Goal: Task Accomplishment & Management: Use online tool/utility

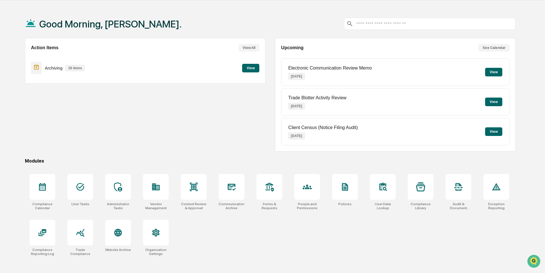
scroll to position [27, 0]
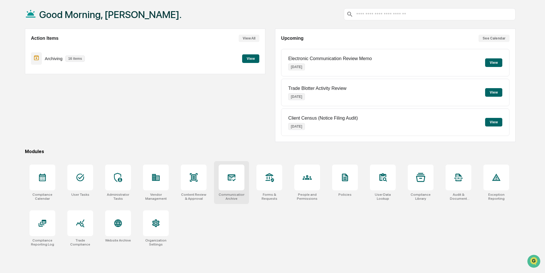
click at [226, 172] on div at bounding box center [231, 178] width 26 height 26
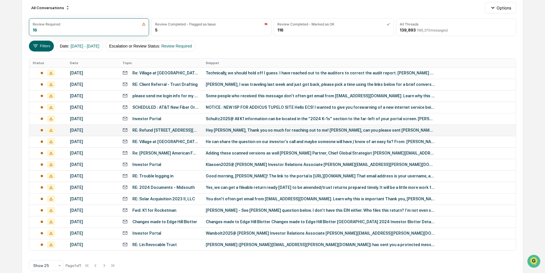
scroll to position [74, 0]
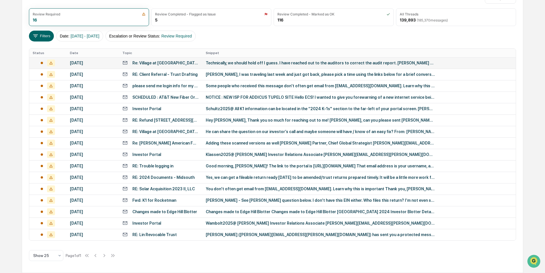
click at [255, 65] on td "Technically, we should hold off I guess. I have reached out to the auditors to …" at bounding box center [358, 62] width 313 height 11
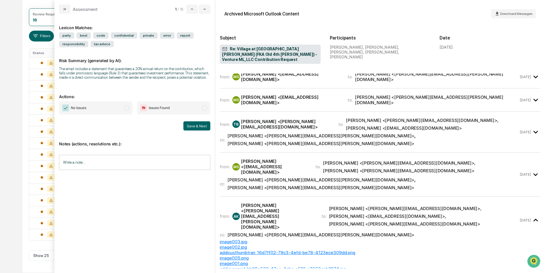
scroll to position [258, 0]
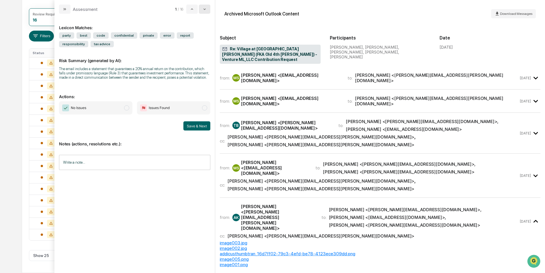
click at [204, 8] on icon "modal" at bounding box center [204, 9] width 5 height 5
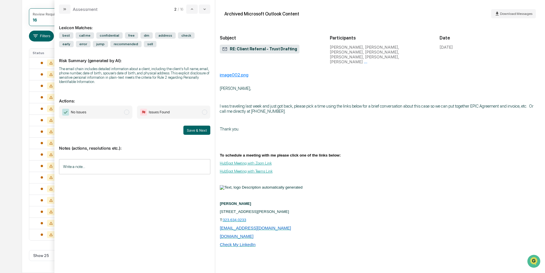
scroll to position [466, 0]
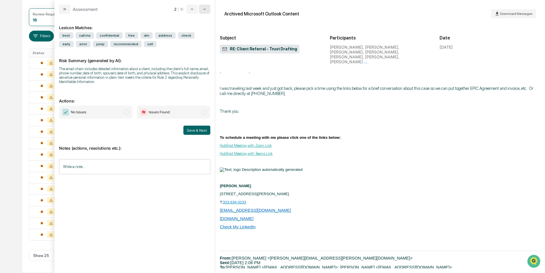
click at [202, 8] on icon "modal" at bounding box center [204, 9] width 5 height 5
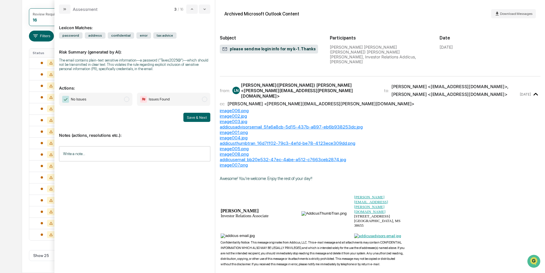
scroll to position [200, 0]
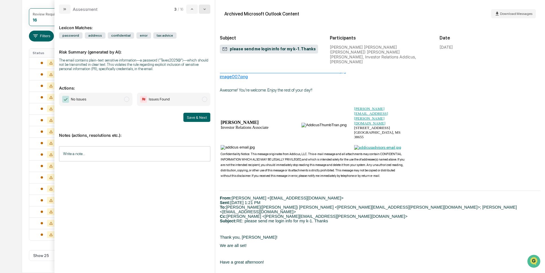
click at [204, 12] on button "modal" at bounding box center [204, 9] width 11 height 9
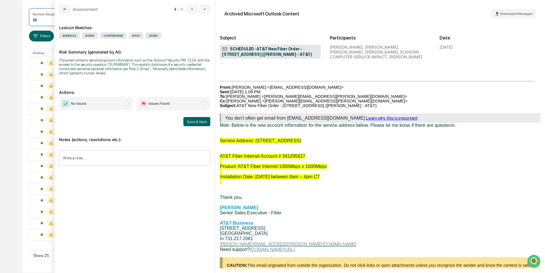
scroll to position [65, 0]
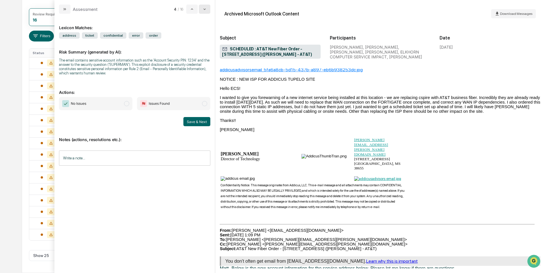
click at [206, 11] on icon "modal" at bounding box center [204, 9] width 5 height 5
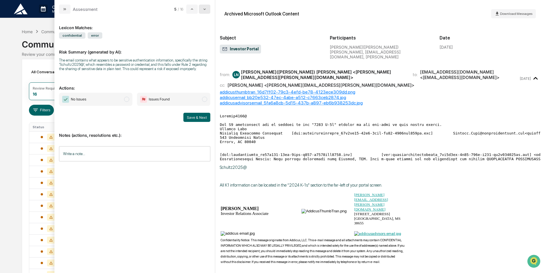
click at [206, 8] on icon "modal" at bounding box center [204, 9] width 5 height 5
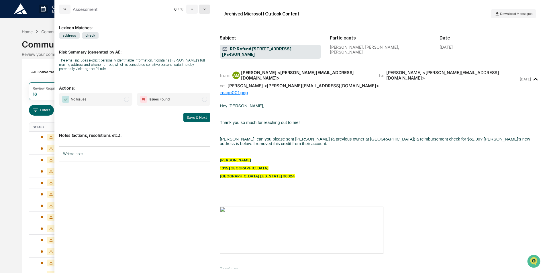
click at [204, 8] on icon "modal" at bounding box center [204, 9] width 5 height 5
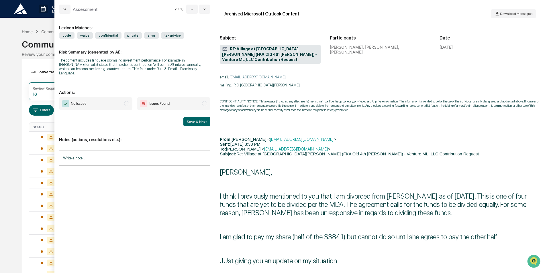
scroll to position [200, 0]
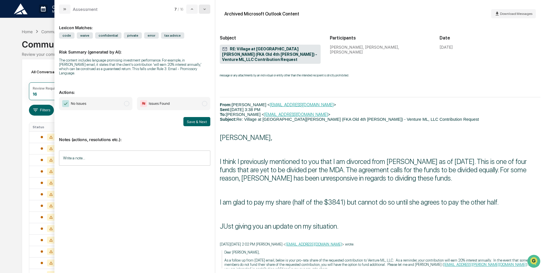
click at [200, 10] on button "modal" at bounding box center [204, 9] width 11 height 9
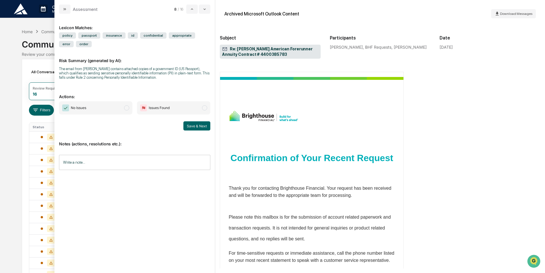
scroll to position [200, 0]
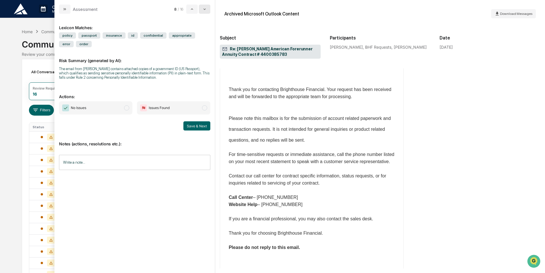
click at [209, 7] on button "modal" at bounding box center [204, 9] width 11 height 9
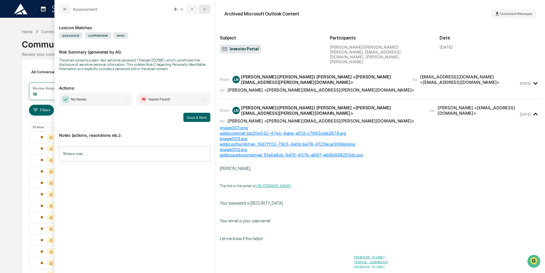
click at [206, 11] on icon "modal" at bounding box center [204, 9] width 5 height 5
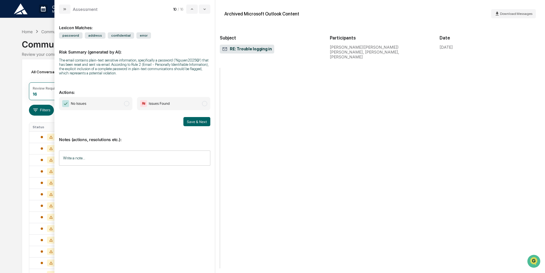
scroll to position [315, 0]
click at [211, 11] on div "Assessment 10 / 16" at bounding box center [134, 7] width 160 height 14
click at [205, 11] on icon "modal" at bounding box center [204, 9] width 5 height 5
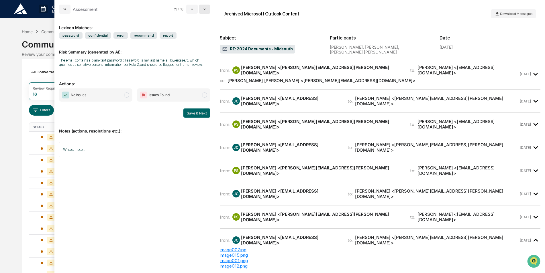
click at [208, 11] on button "modal" at bounding box center [204, 9] width 11 height 9
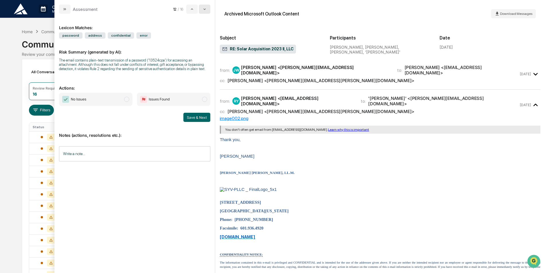
click at [208, 10] on button "modal" at bounding box center [204, 9] width 11 height 9
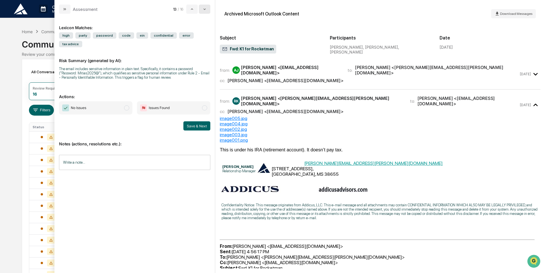
click at [208, 10] on button "modal" at bounding box center [204, 9] width 11 height 9
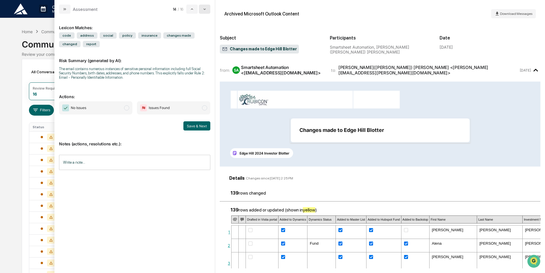
click at [208, 10] on button "modal" at bounding box center [204, 9] width 11 height 9
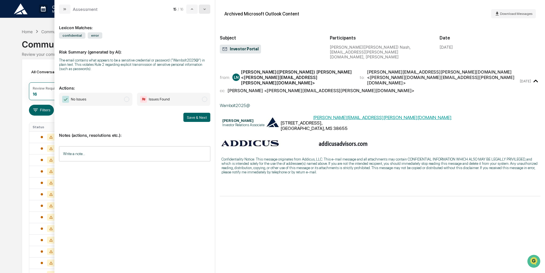
click at [207, 11] on button "modal" at bounding box center [204, 9] width 11 height 9
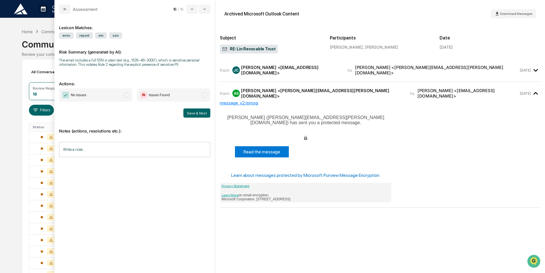
click at [476, 74] on div "from: [PERSON_NAME] <[EMAIL_ADDRESS][DOMAIN_NAME]> to: [PERSON_NAME] <[PERSON_N…" at bounding box center [380, 70] width 320 height 14
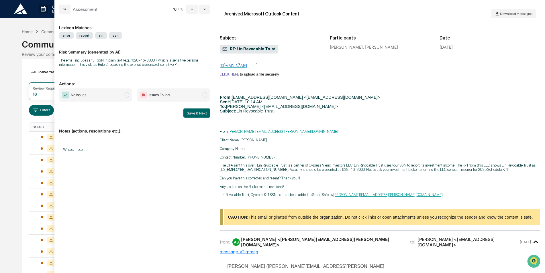
scroll to position [172, 0]
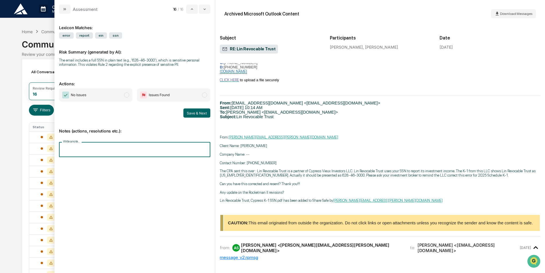
click at [94, 151] on input "Write a note..." at bounding box center [134, 149] width 151 height 15
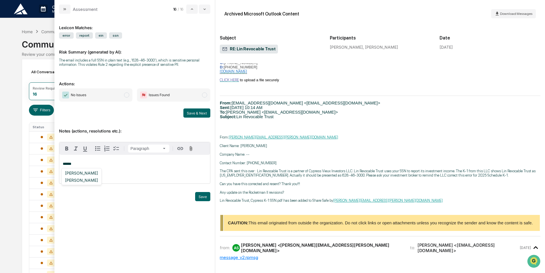
click at [73, 171] on div "[PERSON_NAME]" at bounding box center [82, 172] width 38 height 7
click at [202, 198] on button "Save" at bounding box center [202, 196] width 15 height 9
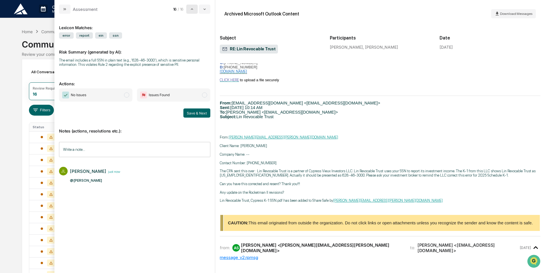
click at [189, 7] on button "modal" at bounding box center [191, 9] width 11 height 9
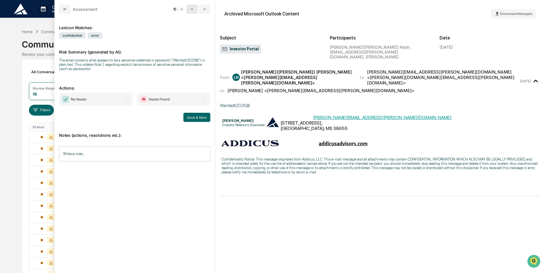
click at [191, 7] on icon "modal" at bounding box center [192, 9] width 5 height 5
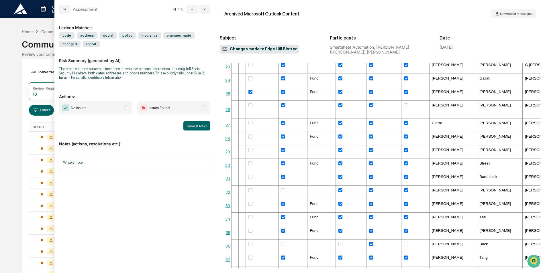
scroll to position [601, 0]
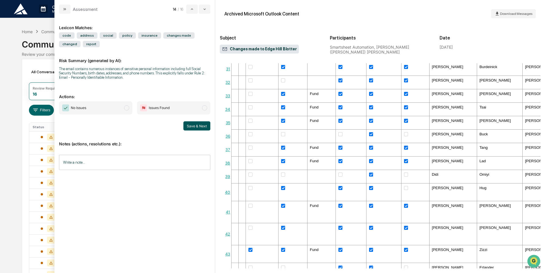
click at [99, 108] on span "No Issues" at bounding box center [95, 107] width 73 height 13
click at [192, 126] on button "Save & Next" at bounding box center [196, 125] width 27 height 9
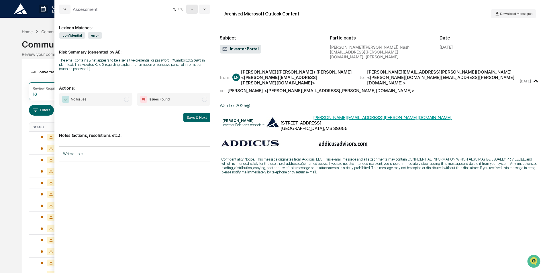
click at [191, 9] on icon "modal" at bounding box center [192, 9] width 5 height 5
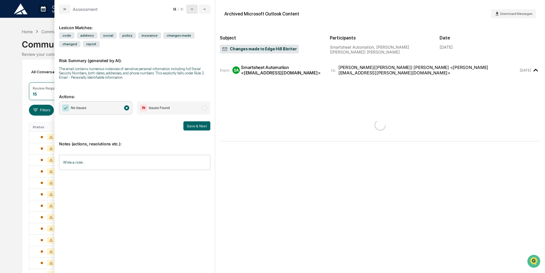
click at [188, 9] on button "modal" at bounding box center [191, 9] width 11 height 9
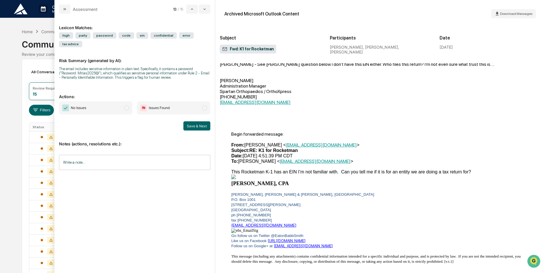
scroll to position [315, 0]
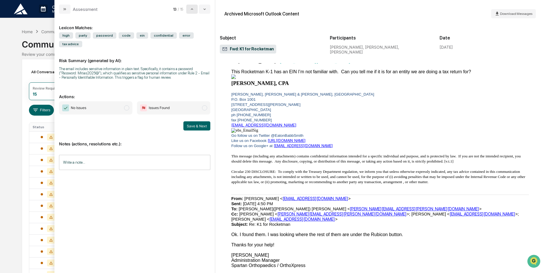
click at [193, 9] on icon "modal" at bounding box center [192, 9] width 5 height 5
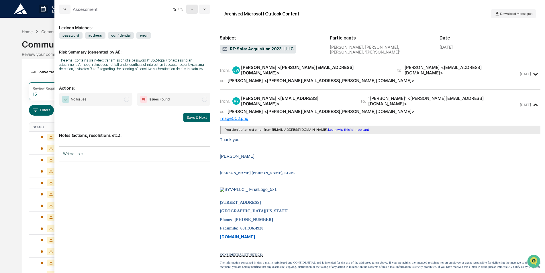
click at [192, 9] on icon "modal" at bounding box center [192, 9] width 5 height 5
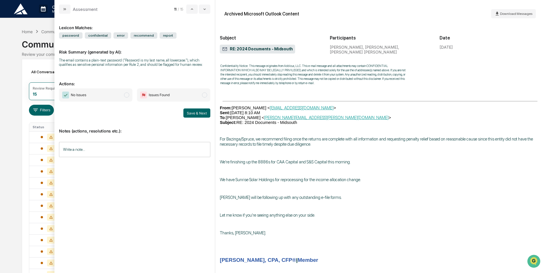
scroll to position [894, 0]
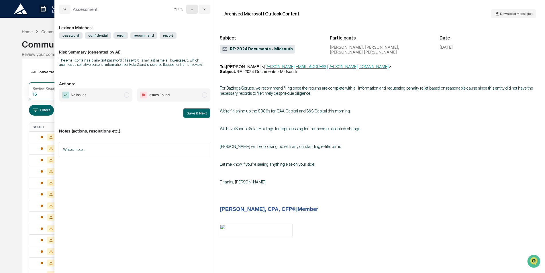
click at [190, 7] on icon "modal" at bounding box center [192, 9] width 5 height 5
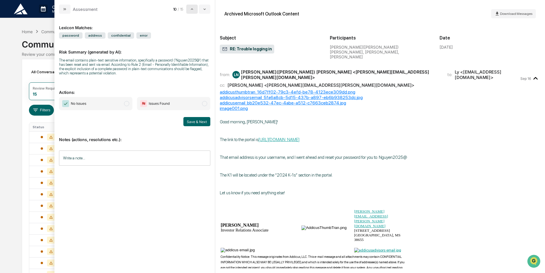
click at [190, 8] on icon "modal" at bounding box center [192, 9] width 5 height 5
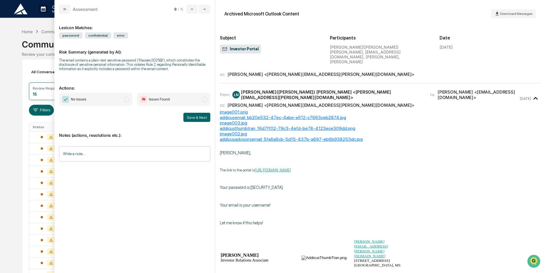
scroll to position [29, 0]
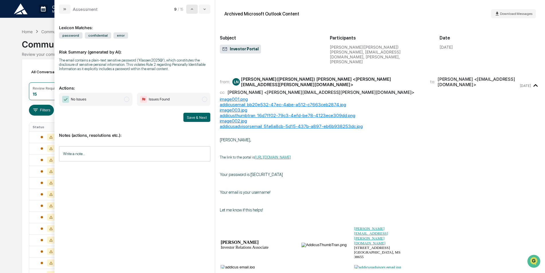
click at [189, 11] on button "modal" at bounding box center [191, 9] width 11 height 9
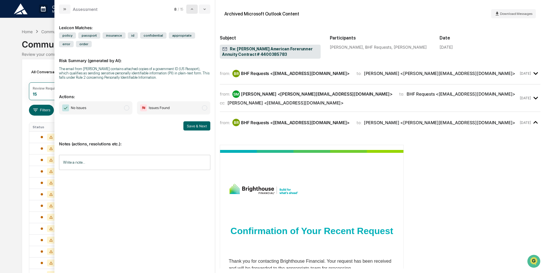
click at [189, 11] on button "modal" at bounding box center [191, 9] width 11 height 9
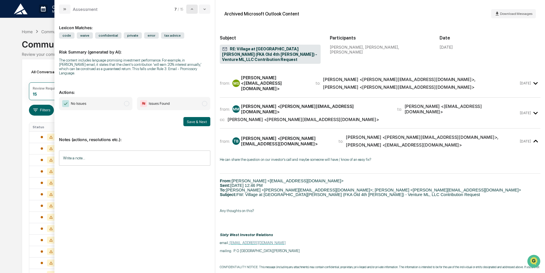
click at [189, 11] on button "modal" at bounding box center [191, 9] width 11 height 9
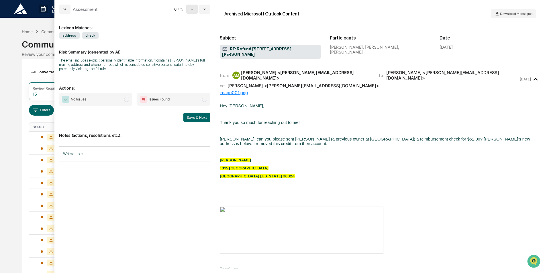
click at [193, 9] on icon "modal" at bounding box center [192, 9] width 5 height 5
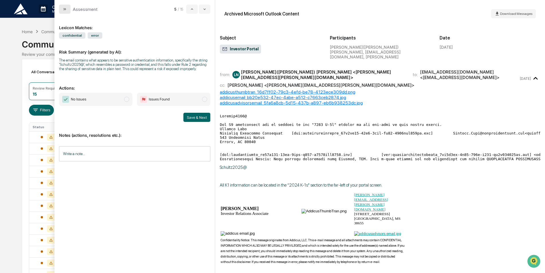
click at [63, 9] on icon "modal" at bounding box center [64, 9] width 5 height 5
